Goal: Check status: Check status

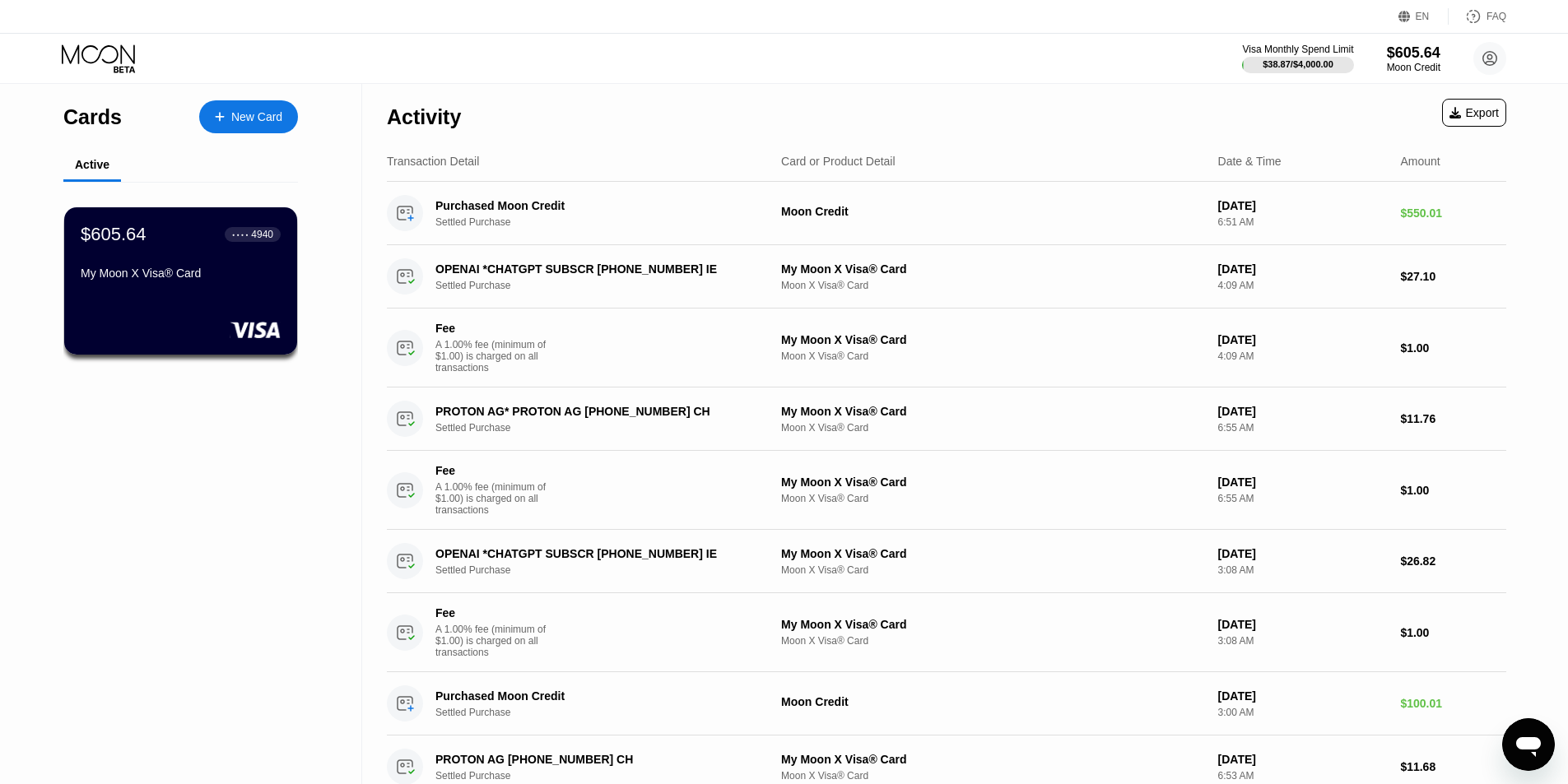
click at [128, 49] on icon at bounding box center [99, 59] width 76 height 29
